Goal: Book appointment/travel/reservation

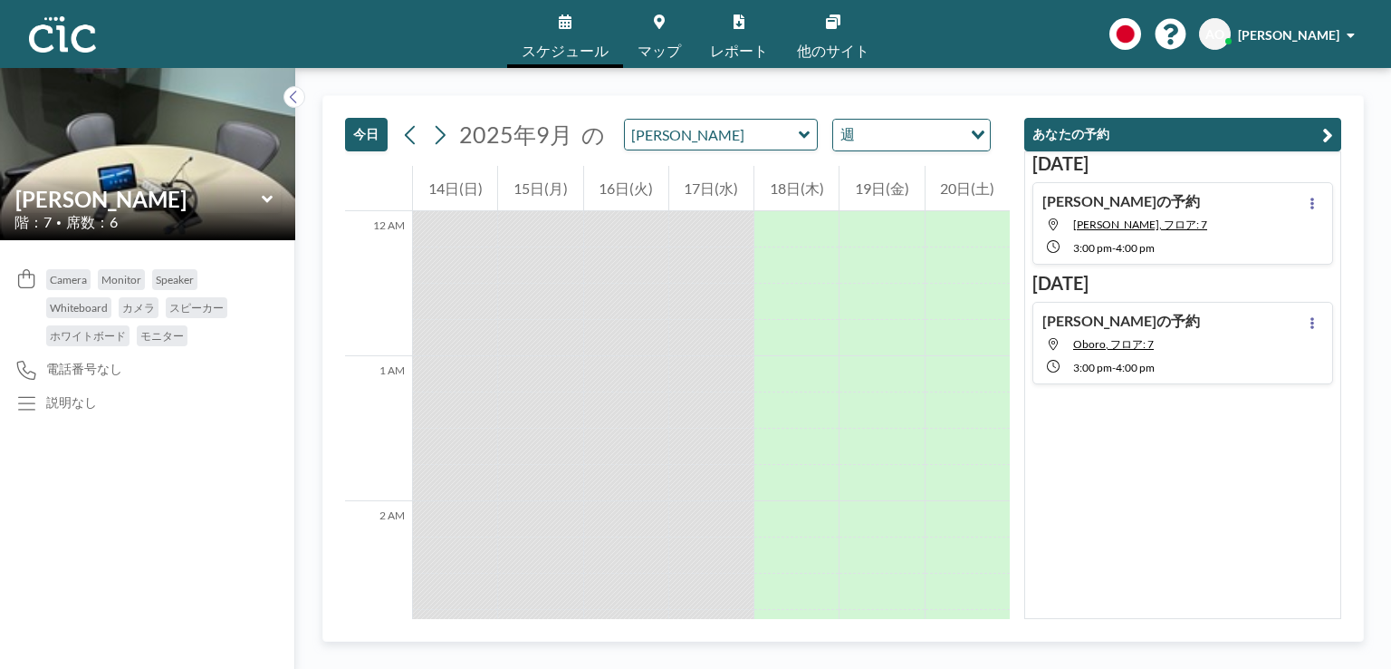
scroll to position [2935, 0]
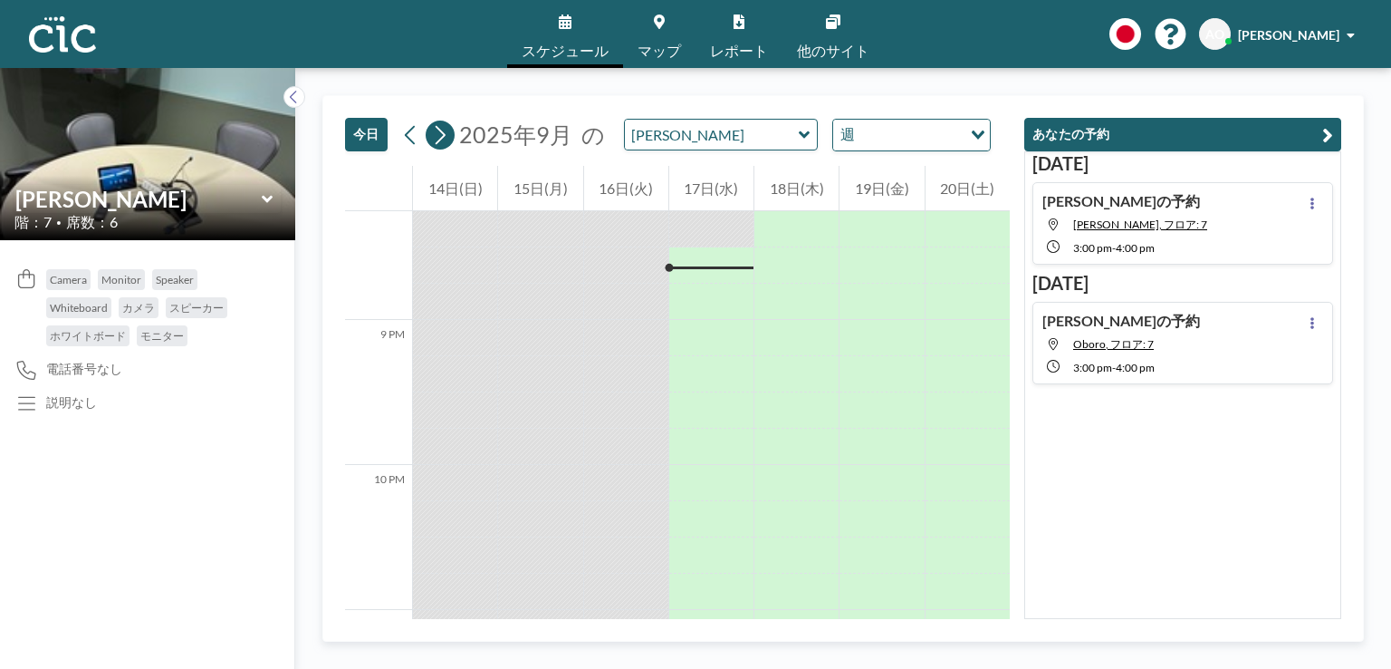
click at [444, 134] on icon at bounding box center [441, 134] width 10 height 19
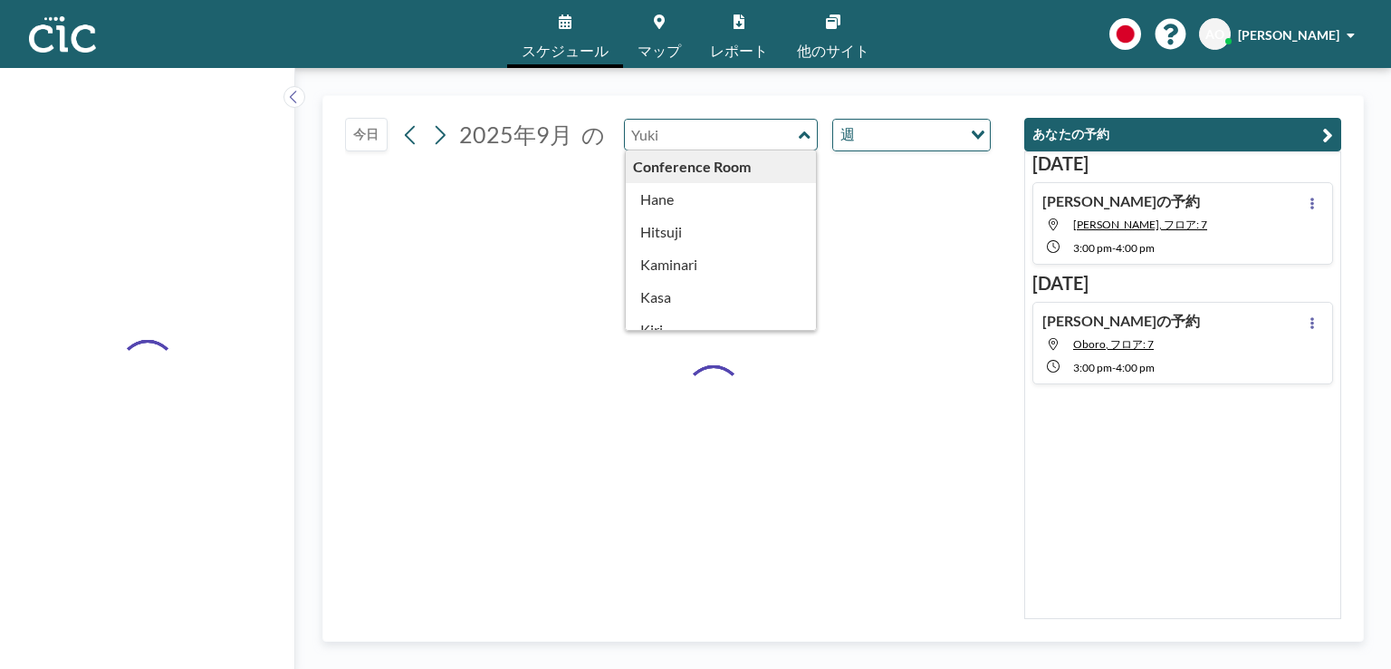
click at [716, 139] on input "text" at bounding box center [712, 135] width 174 height 30
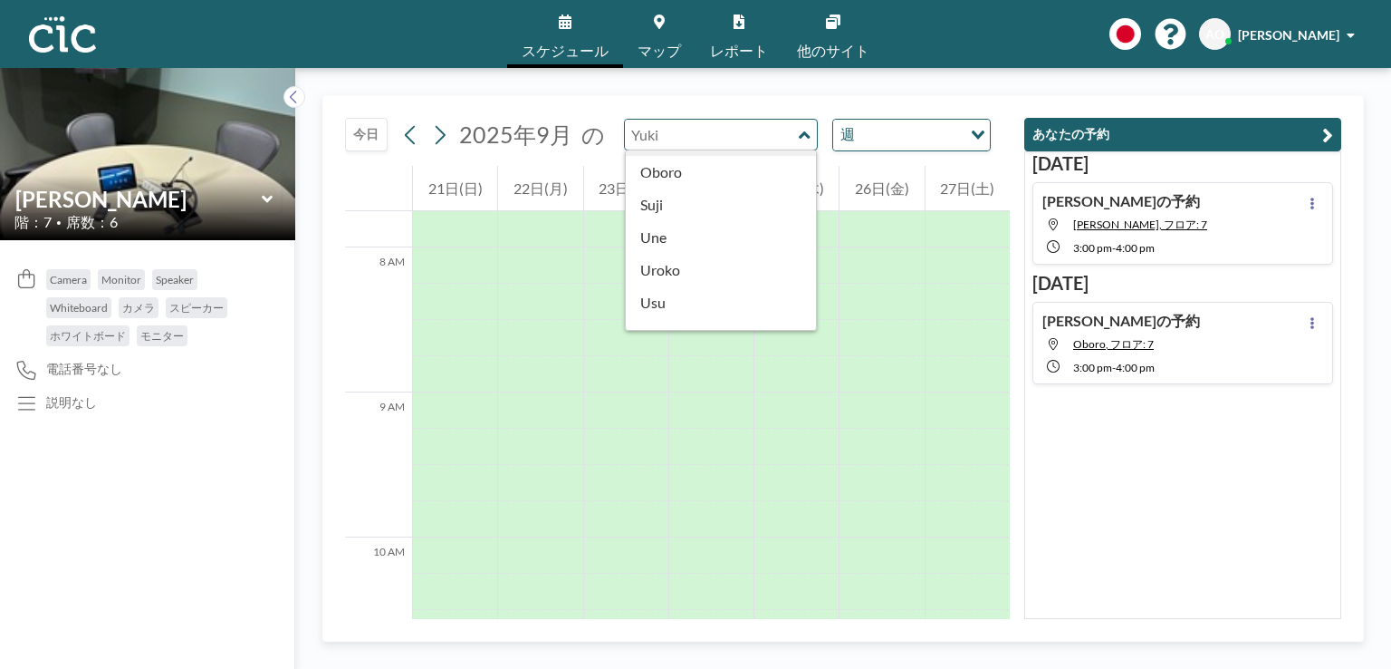
scroll to position [939, 0]
type input "Oboro"
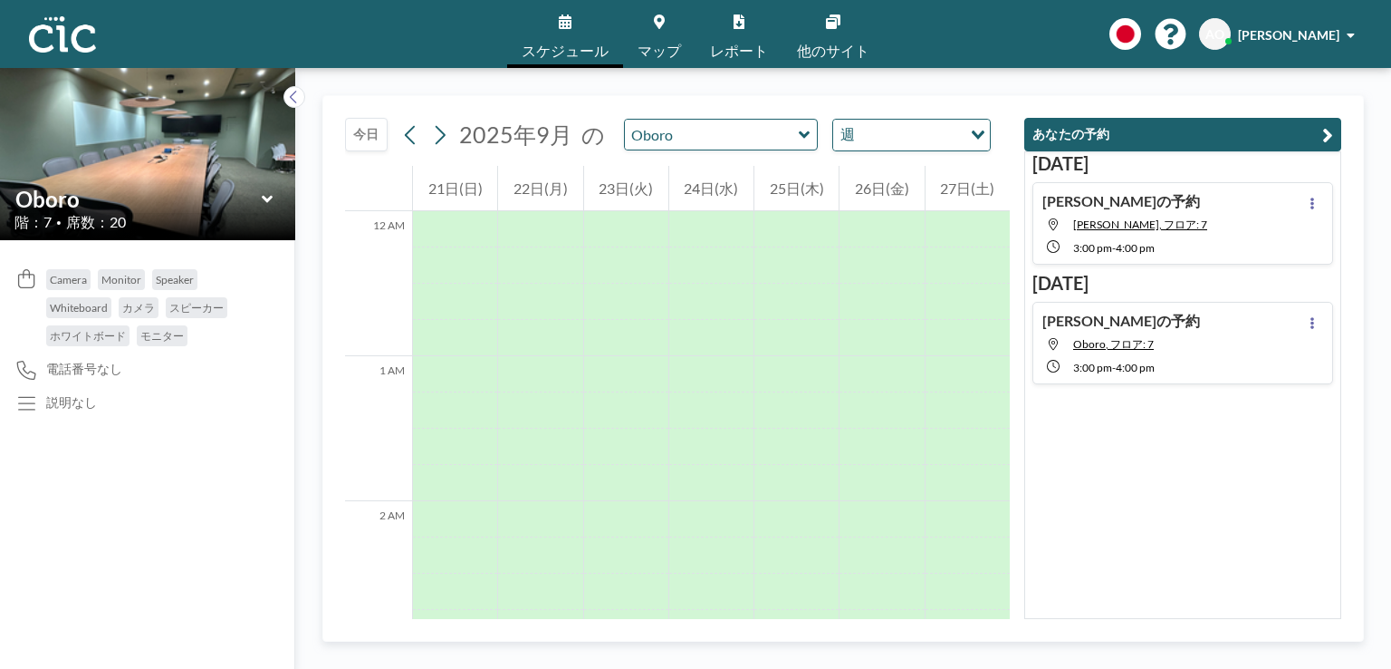
scroll to position [1123, 0]
click at [447, 140] on icon at bounding box center [439, 134] width 17 height 27
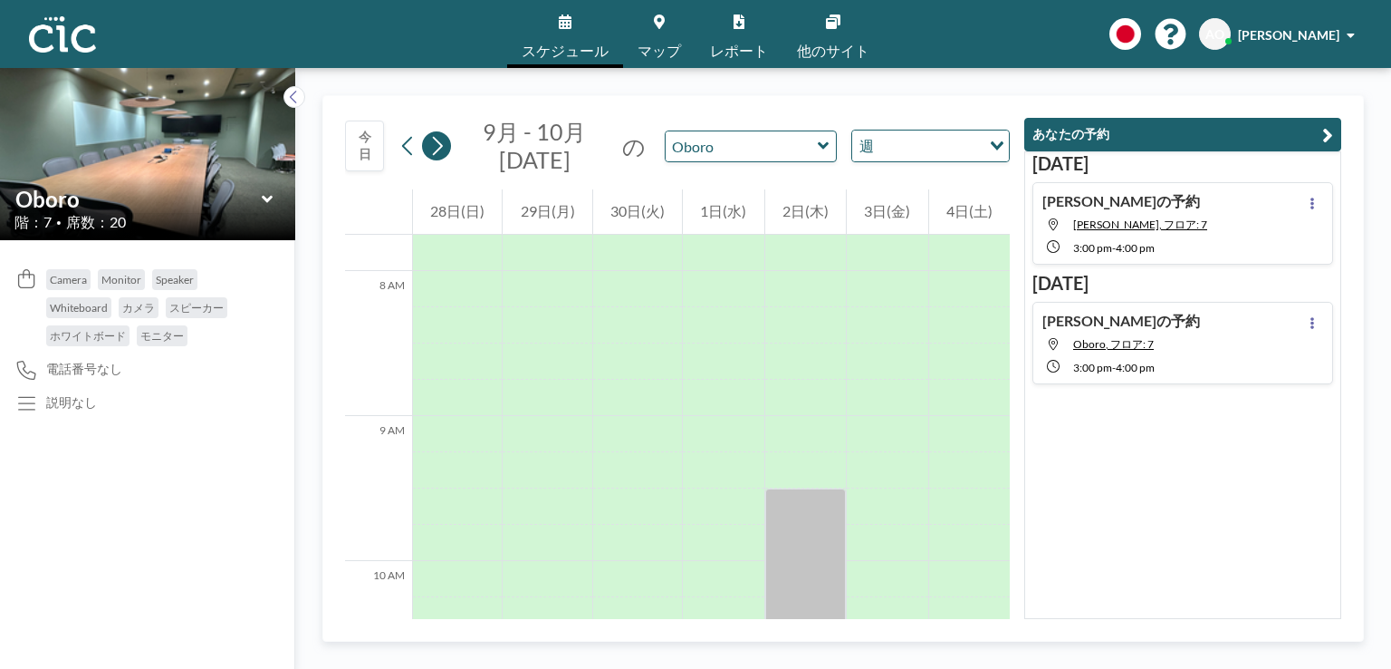
click at [447, 140] on button at bounding box center [436, 145] width 29 height 29
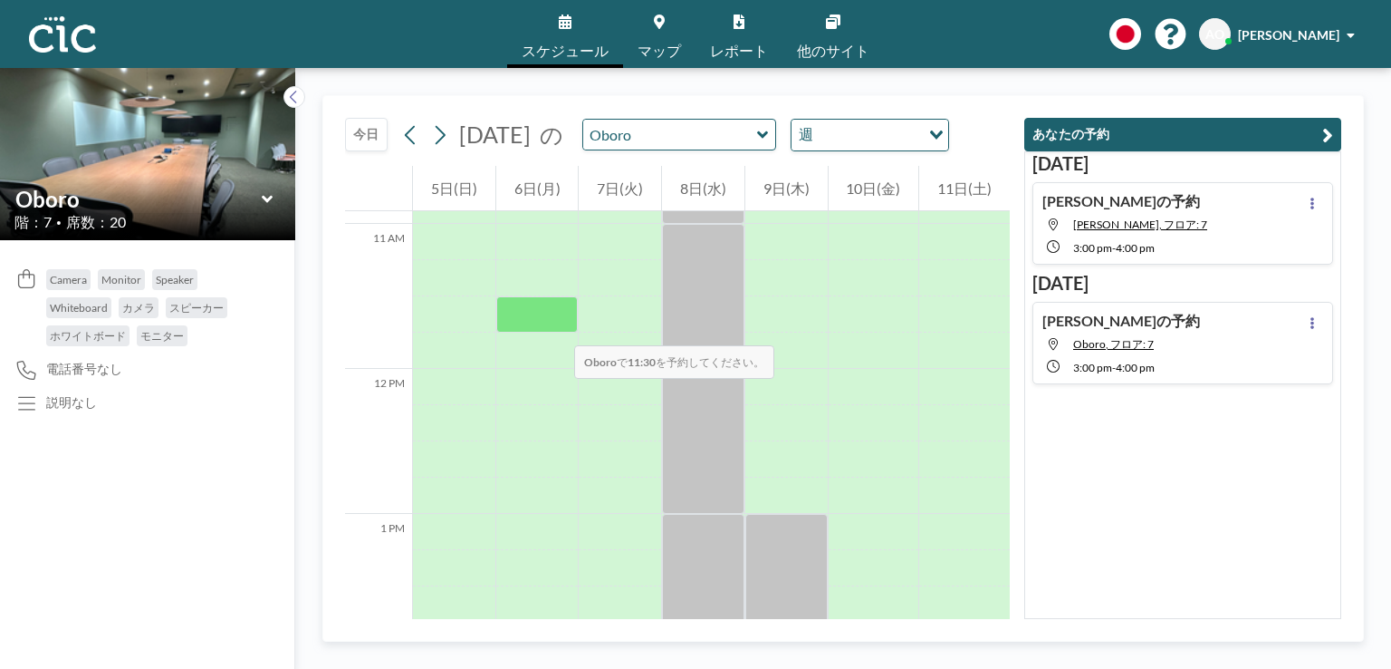
scroll to position [1578, 0]
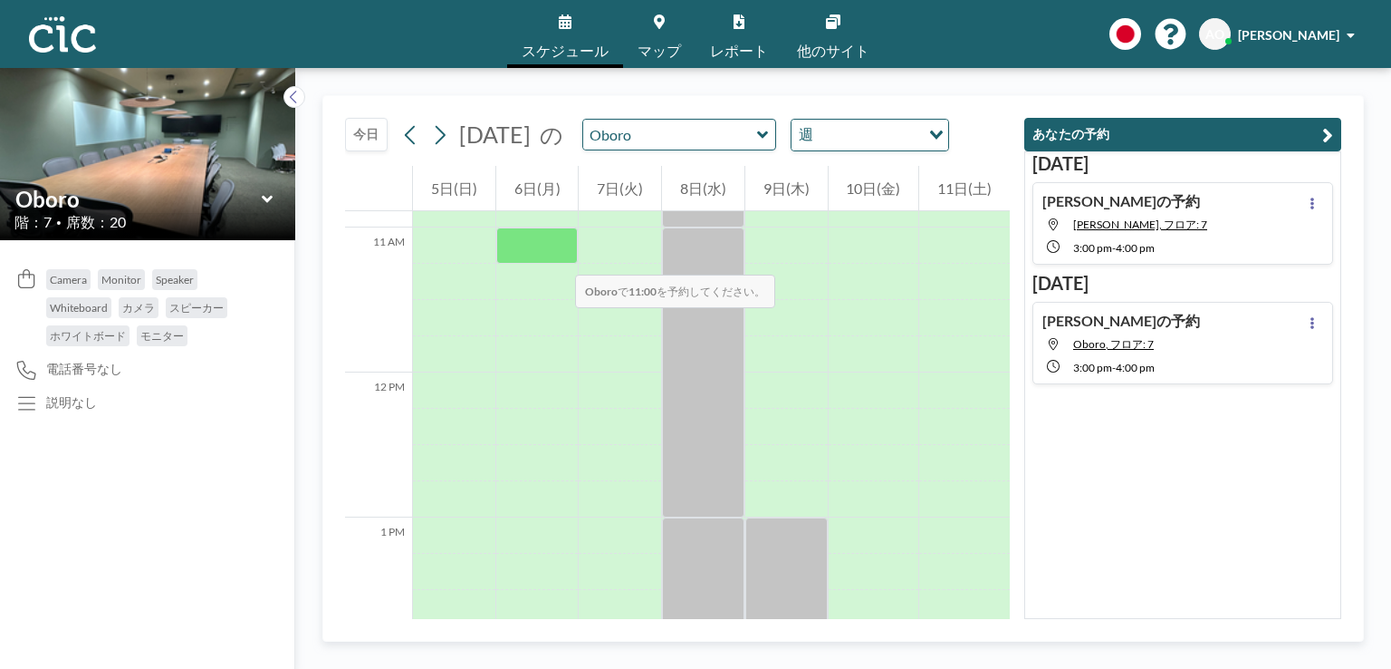
click at [557, 256] on div at bounding box center [537, 245] width 82 height 36
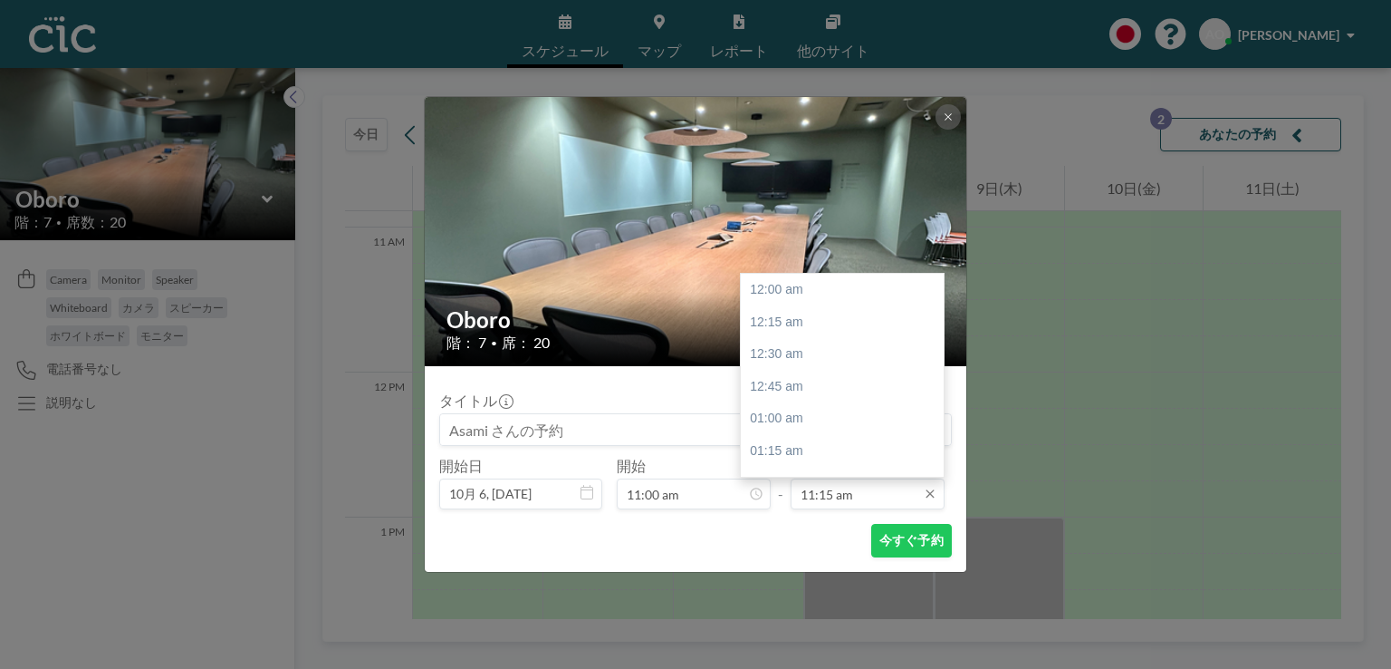
scroll to position [1451, 0]
click at [788, 443] on div "12:30 pm" at bounding box center [847, 451] width 212 height 33
type input "12:30 pm"
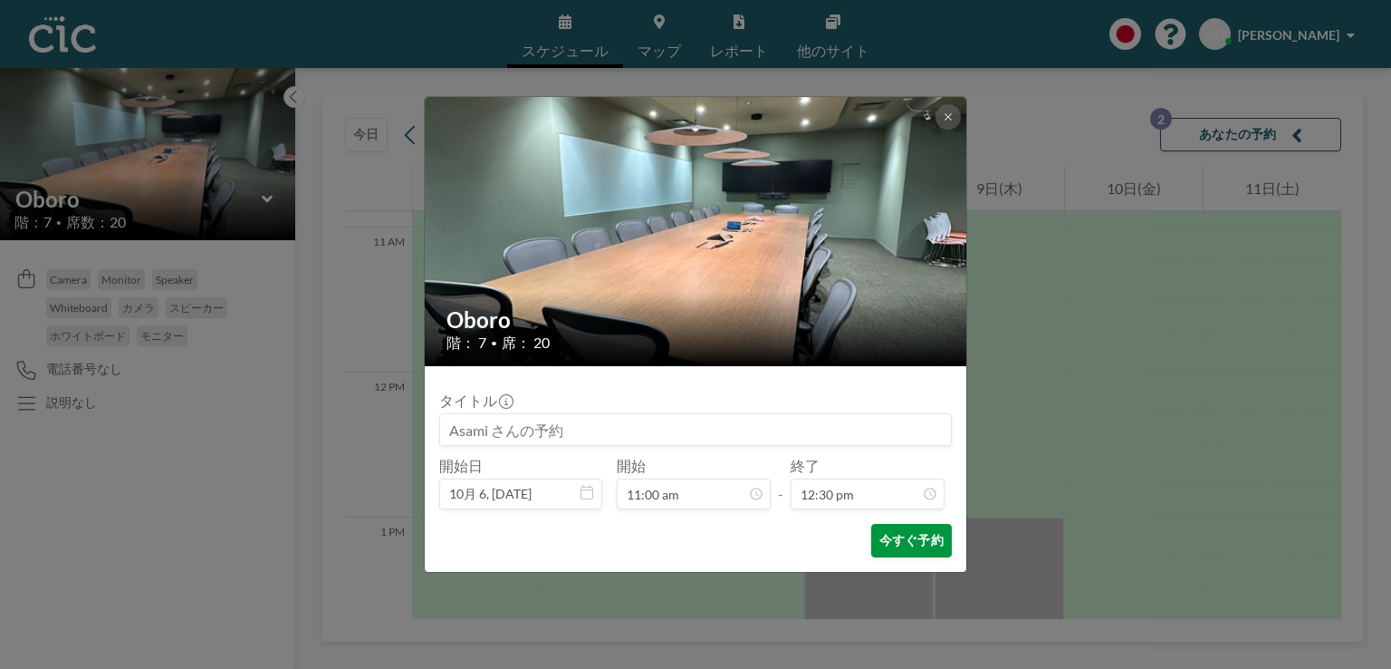
scroll to position [1613, 0]
click at [889, 535] on button "今すぐ予約" at bounding box center [911, 541] width 81 height 34
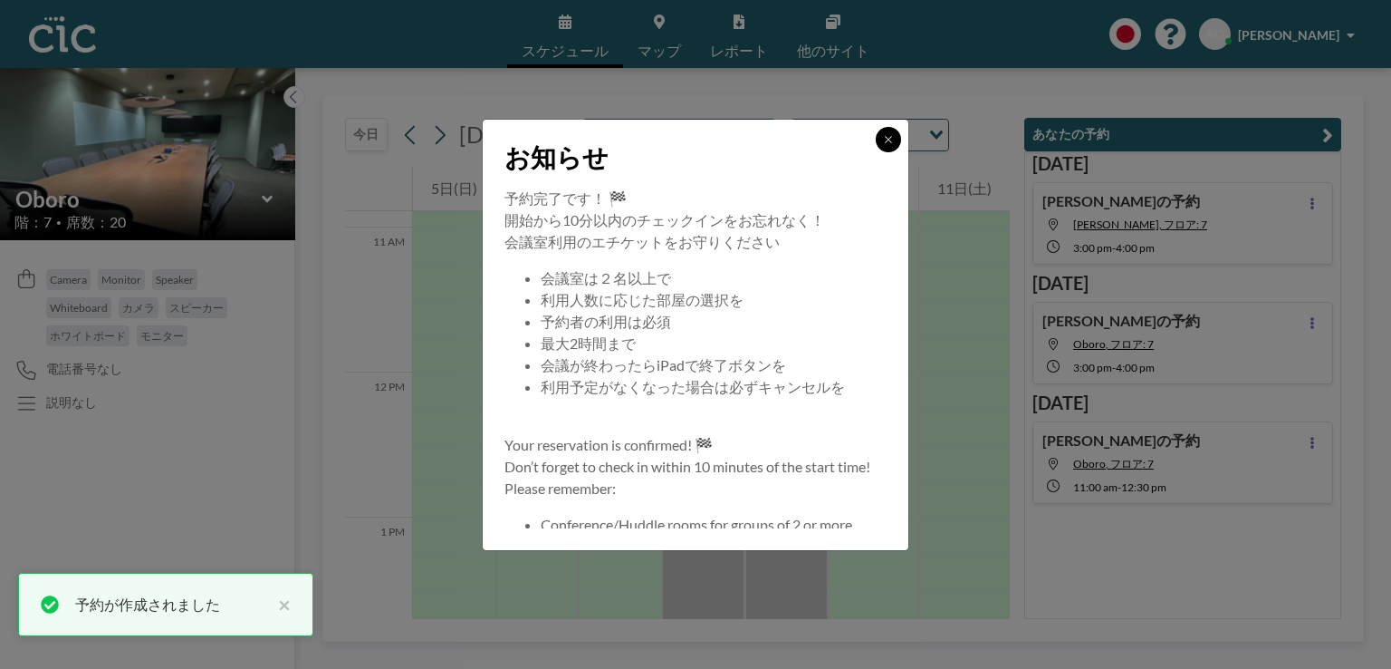
click at [895, 131] on button at bounding box center [888, 139] width 25 height 25
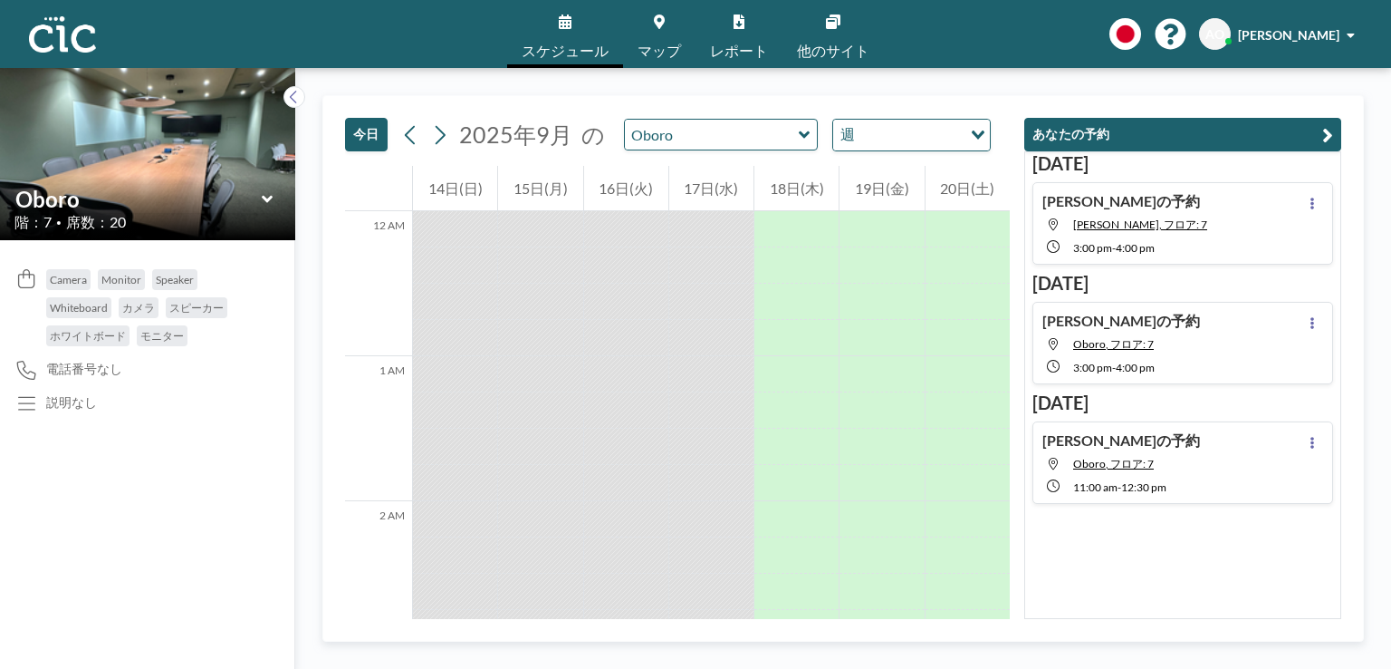
scroll to position [2971, 0]
